Goal: Task Accomplishment & Management: Manage account settings

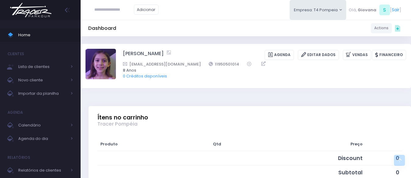
scroll to position [396, 0]
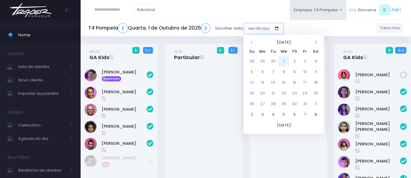
click at [268, 26] on input "date" at bounding box center [264, 29] width 40 height 12
click at [315, 59] on td "4" at bounding box center [315, 61] width 11 height 11
type input "**********"
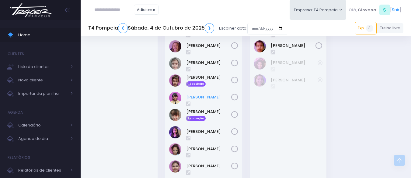
scroll to position [224, 0]
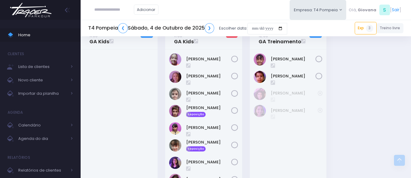
click at [335, 92] on div "09:00 GA Mini 8 / 12 2" at bounding box center [246, 46] width 338 height 452
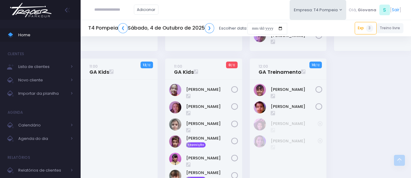
click at [348, 111] on div "09:00 GA Mini 8 / 12 2" at bounding box center [246, 76] width 338 height 452
click at [49, 35] on span "Home" at bounding box center [45, 35] width 55 height 8
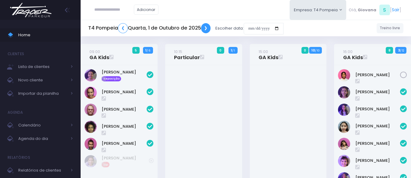
click at [203, 26] on link "❯" at bounding box center [206, 28] width 10 height 10
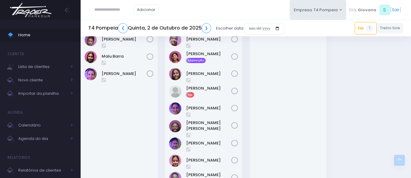
scroll to position [183, 0]
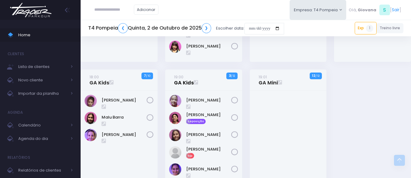
click at [180, 84] on link "19:00 GA Kids" at bounding box center [184, 80] width 20 height 12
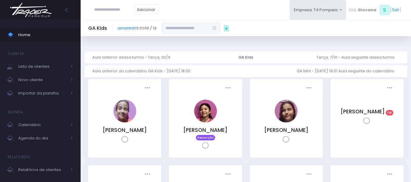
click at [181, 29] on input "text" at bounding box center [185, 28] width 47 height 12
type input "**********"
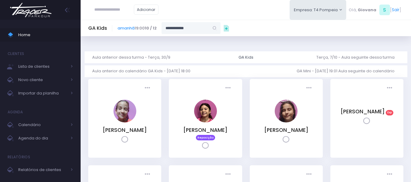
type input "**********"
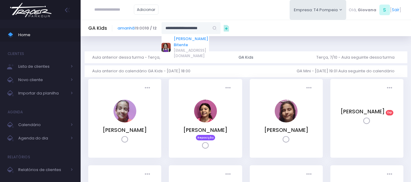
click at [194, 40] on link "[PERSON_NAME] Bitente" at bounding box center [191, 42] width 35 height 12
type input "**********"
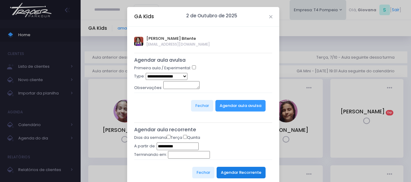
click at [230, 173] on button "Agendar Recorrente" at bounding box center [241, 173] width 49 height 12
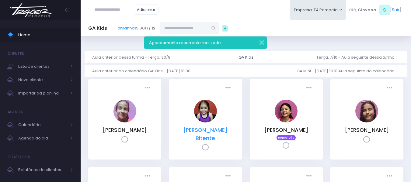
click at [217, 131] on link "[PERSON_NAME] Bitente" at bounding box center [205, 134] width 44 height 15
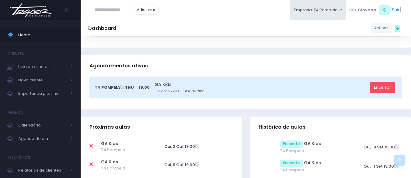
scroll to position [213, 0]
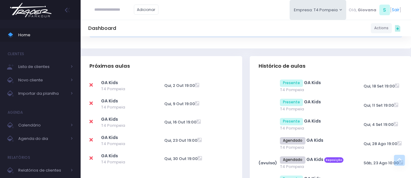
click at [93, 84] on icon at bounding box center [90, 84] width 3 height 5
type input "**********"
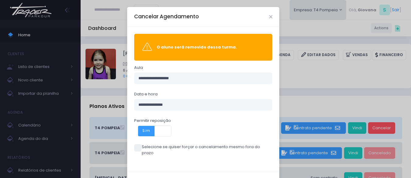
click at [136, 145] on span at bounding box center [137, 147] width 7 height 7
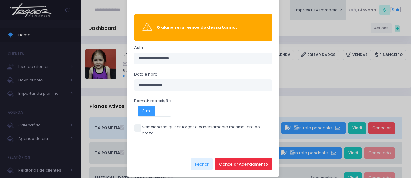
click at [236, 159] on button "Cancelar Agendamento" at bounding box center [244, 164] width 58 height 12
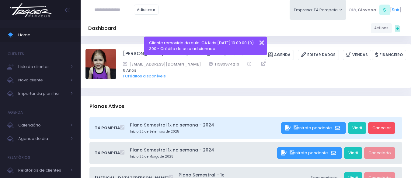
click at [263, 43] on button "button" at bounding box center [258, 41] width 12 height 7
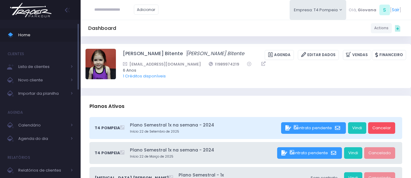
click at [37, 34] on span "Home" at bounding box center [45, 35] width 55 height 8
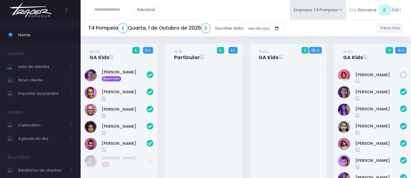
click at [162, 103] on div "10:15 Particular 0 1 / 1" at bounding box center [203, 139] width 85 height 191
click at [248, 74] on div "15:00 GA Kids 0 10 / 10" at bounding box center [288, 139] width 85 height 191
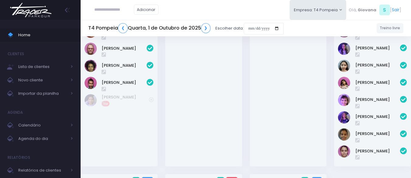
scroll to position [122, 0]
